Goal: Navigation & Orientation: Find specific page/section

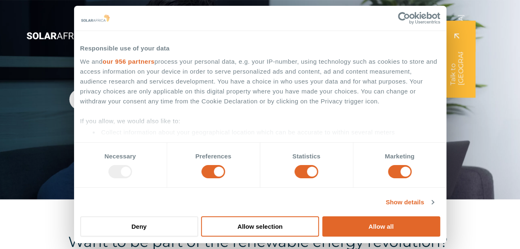
drag, startPoint x: 442, startPoint y: 73, endPoint x: 397, endPoint y: 215, distance: 148.8
click at [443, 87] on div "Responsible use of your data We and our 956 partners process your personal data…" at bounding box center [260, 87] width 368 height 107
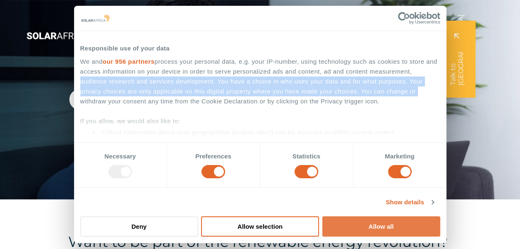
click at [376, 234] on button "Allow all" at bounding box center [382, 227] width 118 height 20
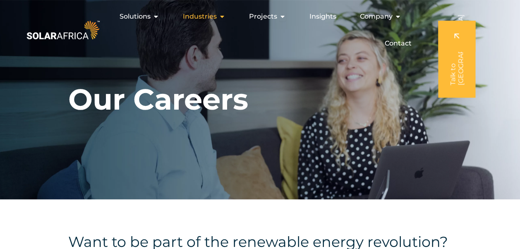
click at [222, 17] on icon "Menu" at bounding box center [222, 16] width 7 height 7
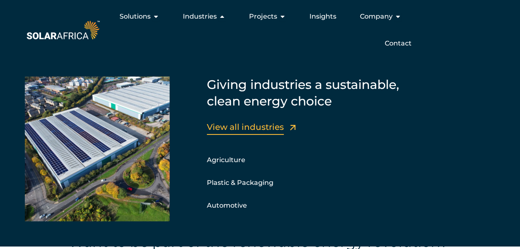
click at [234, 125] on link "View all industries" at bounding box center [245, 127] width 77 height 10
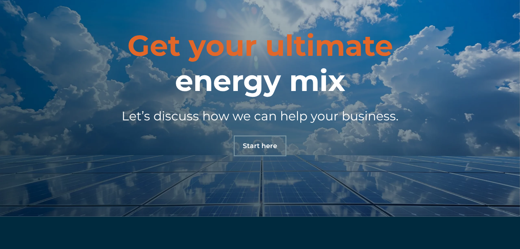
scroll to position [857, 0]
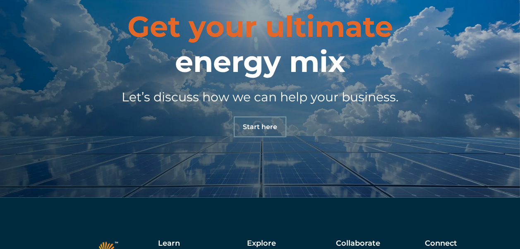
click at [263, 124] on span "Start here" at bounding box center [260, 127] width 34 height 7
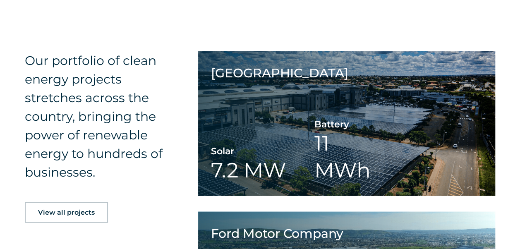
scroll to position [848, 0]
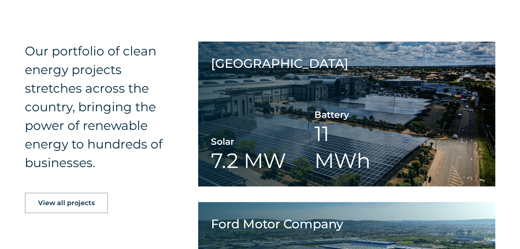
click at [71, 203] on span "View all projects" at bounding box center [66, 203] width 57 height 7
